Goal: Information Seeking & Learning: Learn about a topic

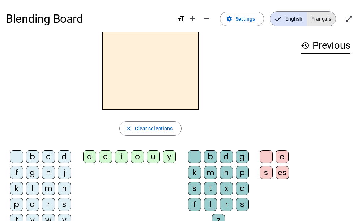
click at [314, 13] on span "Français" at bounding box center [321, 19] width 29 height 14
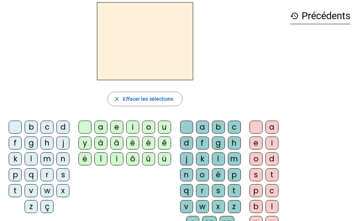
scroll to position [38, 0]
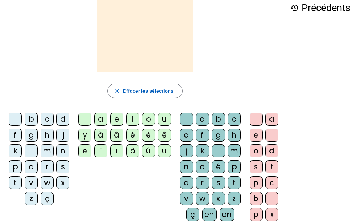
click at [133, 120] on div "i" at bounding box center [132, 119] width 13 height 13
click at [214, 149] on div "l" at bounding box center [218, 151] width 13 height 13
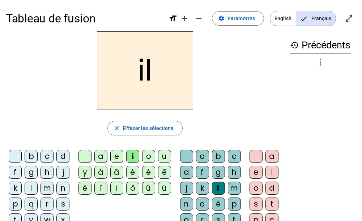
scroll to position [0, 0]
click at [51, 191] on div "m" at bounding box center [47, 188] width 13 height 13
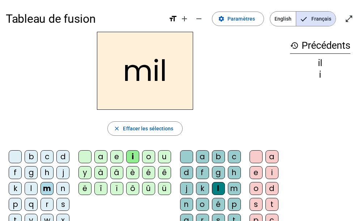
click at [101, 158] on div "a" at bounding box center [100, 157] width 13 height 13
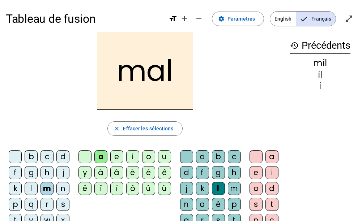
click at [187, 160] on div at bounding box center [186, 157] width 13 height 13
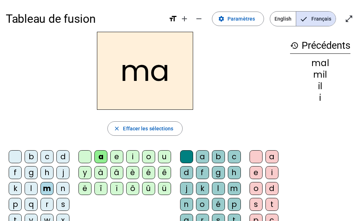
click at [30, 189] on div "l" at bounding box center [31, 188] width 13 height 13
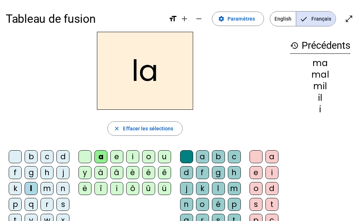
click at [168, 155] on div "u" at bounding box center [164, 157] width 13 height 13
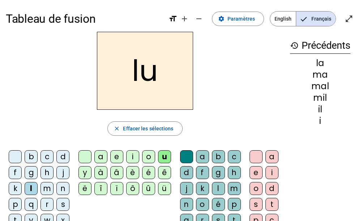
click at [59, 157] on div "d" at bounding box center [62, 157] width 13 height 13
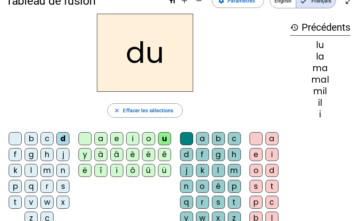
scroll to position [18, 0]
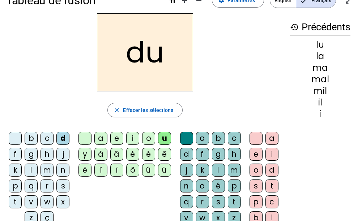
click at [16, 202] on div "t" at bounding box center [15, 202] width 13 height 13
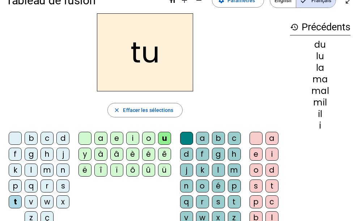
click at [117, 139] on div "e" at bounding box center [116, 138] width 13 height 13
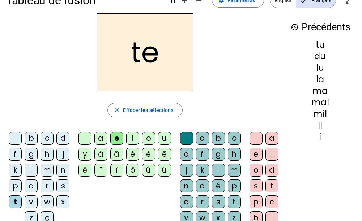
click at [65, 141] on div "d" at bounding box center [62, 138] width 13 height 13
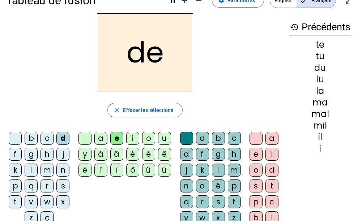
click at [65, 141] on div "d" at bounding box center [62, 138] width 13 height 13
click at [63, 152] on div "j" at bounding box center [62, 154] width 13 height 13
